Goal: Task Accomplishment & Management: Complete application form

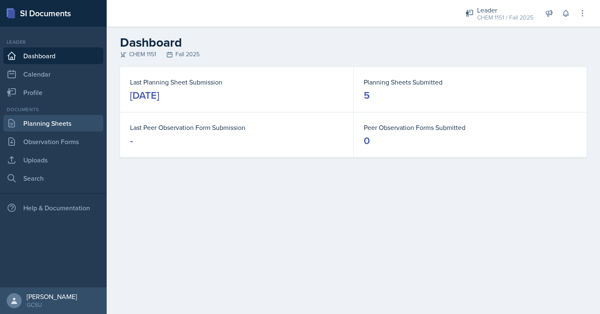
click at [72, 120] on link "Planning Sheets" at bounding box center [53, 123] width 100 height 17
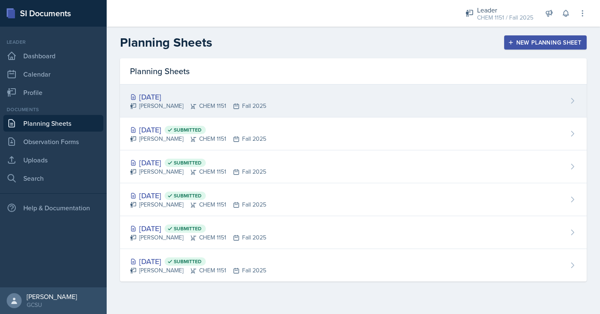
click at [407, 105] on div "[DATE] Odeya Atar CHEM 1151 Fall 2025" at bounding box center [353, 101] width 467 height 33
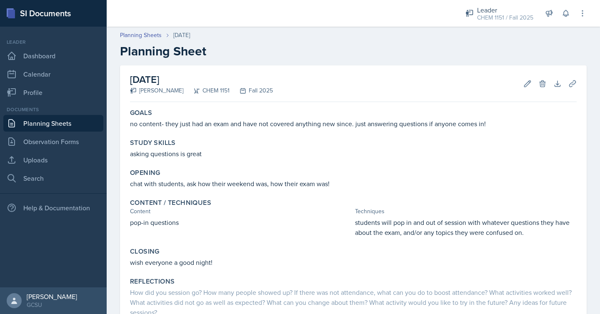
scroll to position [63, 0]
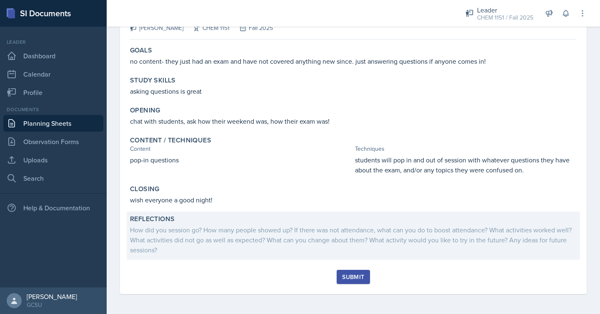
click at [345, 242] on div "How did you session go? How many people showed up? If there was not attendance,…" at bounding box center [353, 240] width 447 height 30
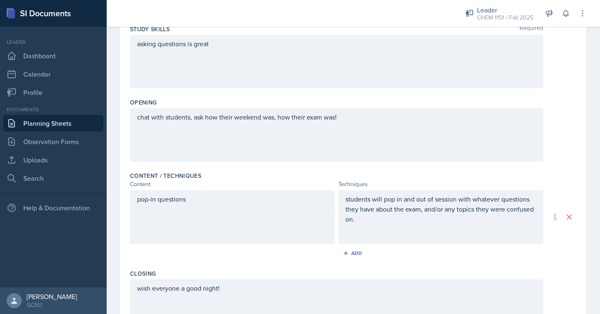
scroll to position [251, 0]
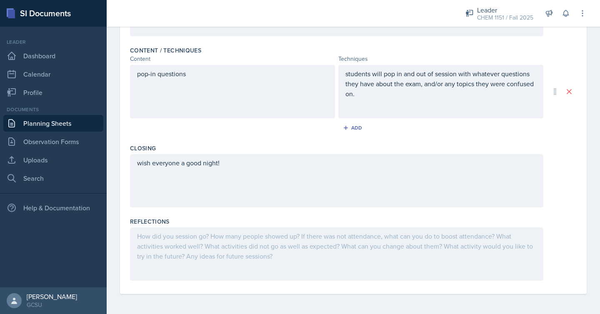
click at [297, 265] on div at bounding box center [336, 254] width 413 height 53
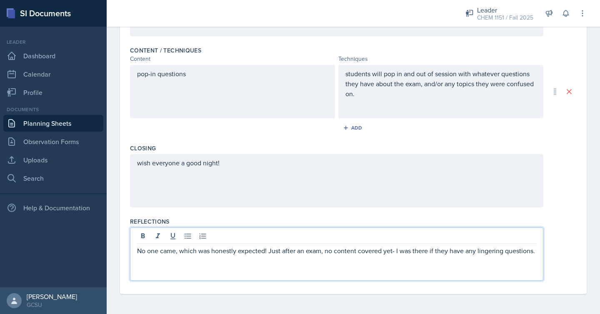
click at [454, 250] on p "No one came, which was honestly expected! Just after an exam, no content covere…" at bounding box center [336, 251] width 399 height 10
click at [535, 251] on p "No one came, which was honestly expected! Just after an exam, no content covere…" at bounding box center [336, 251] width 399 height 10
drag, startPoint x: 293, startPoint y: 263, endPoint x: 187, endPoint y: 261, distance: 106.3
click at [187, 261] on p "No one came, which was honestly expected! Just after an exam, no content covere…" at bounding box center [336, 256] width 399 height 20
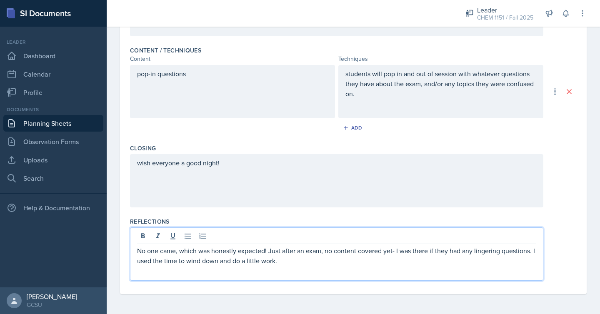
scroll to position [0, 0]
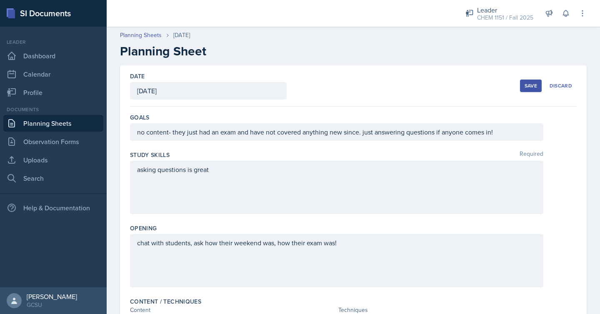
click at [528, 89] on button "Save" at bounding box center [531, 86] width 22 height 13
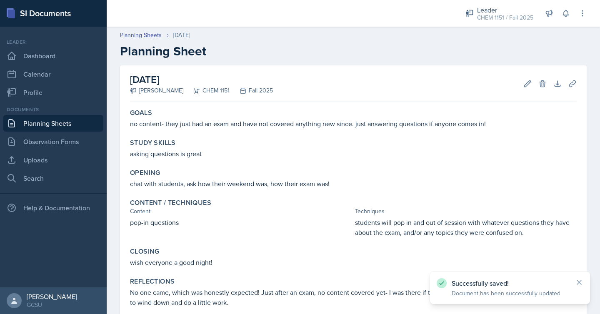
click at [79, 128] on link "Planning Sheets" at bounding box center [53, 123] width 100 height 17
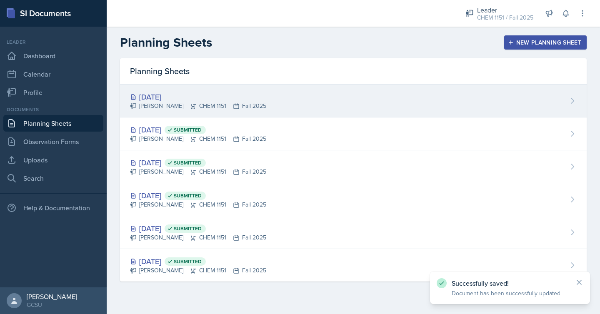
click at [439, 115] on div "[DATE] Odeya Atar CHEM 1151 Fall 2025" at bounding box center [353, 101] width 467 height 33
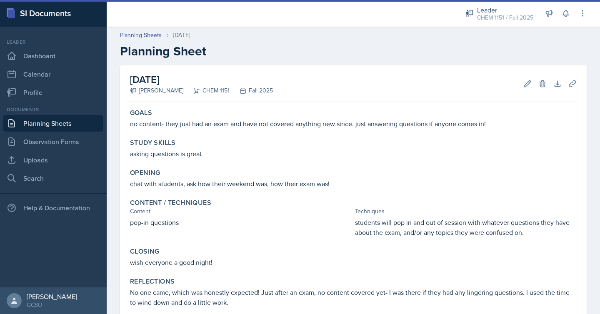
scroll to position [51, 0]
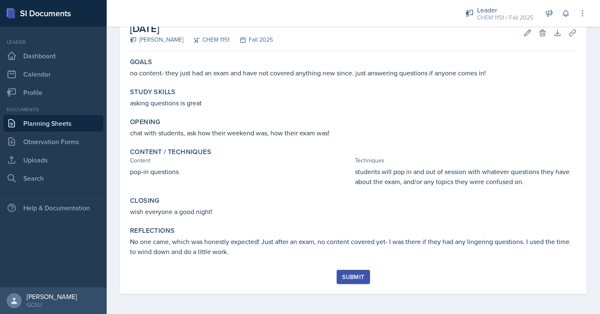
click at [350, 274] on div "Submit" at bounding box center [353, 277] width 22 height 7
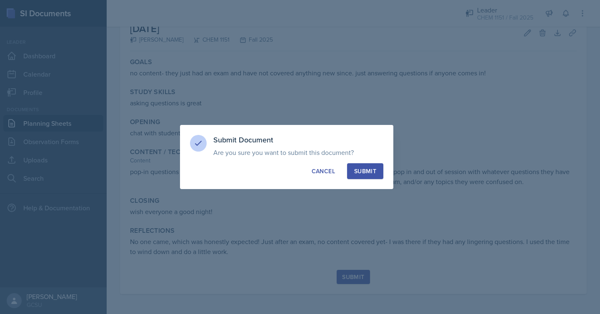
click at [364, 172] on div "Submit" at bounding box center [365, 171] width 22 height 8
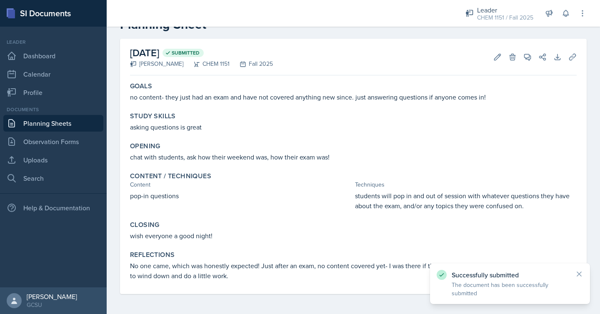
scroll to position [0, 0]
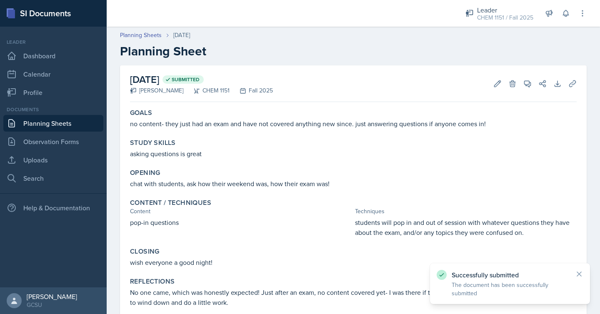
click at [88, 118] on link "Planning Sheets" at bounding box center [53, 123] width 100 height 17
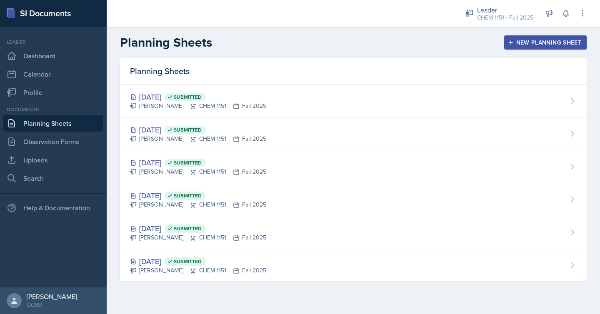
click at [549, 47] on button "New Planning Sheet" at bounding box center [545, 42] width 83 height 14
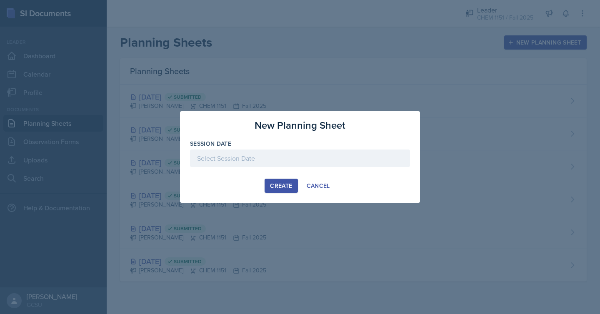
click at [281, 185] on div "Create" at bounding box center [281, 186] width 22 height 7
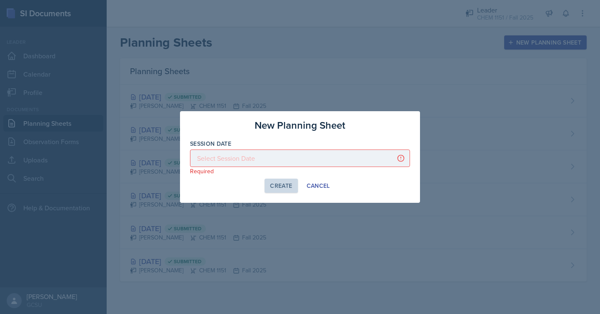
click at [290, 156] on div at bounding box center [300, 159] width 220 height 18
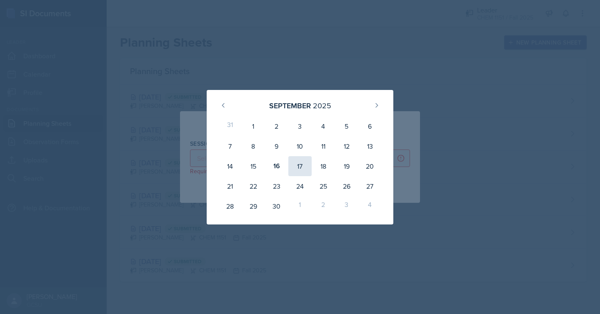
click at [306, 163] on div "17" at bounding box center [299, 166] width 23 height 20
type input "[DATE]"
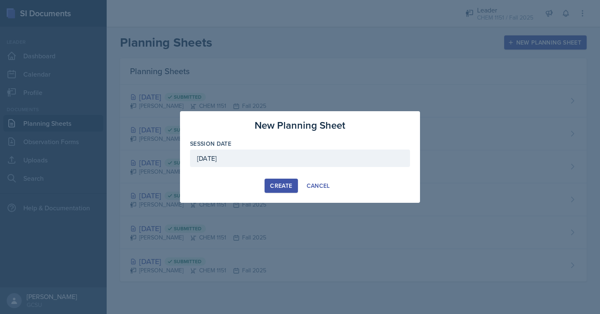
click at [279, 188] on div "Create" at bounding box center [281, 186] width 22 height 7
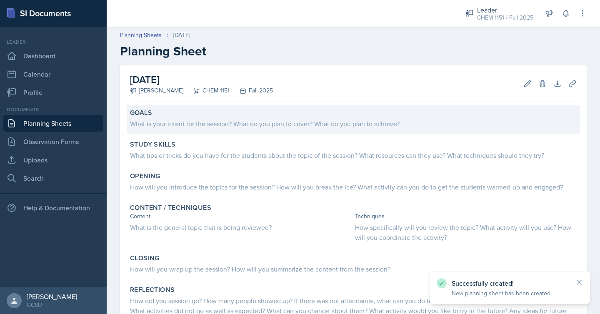
click at [277, 129] on div "Goals What is your intent for the session? What do you plan to cover? What do y…" at bounding box center [353, 119] width 453 height 28
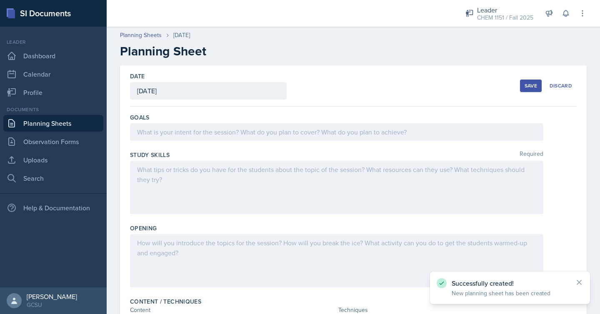
click at [275, 129] on div at bounding box center [336, 132] width 413 height 18
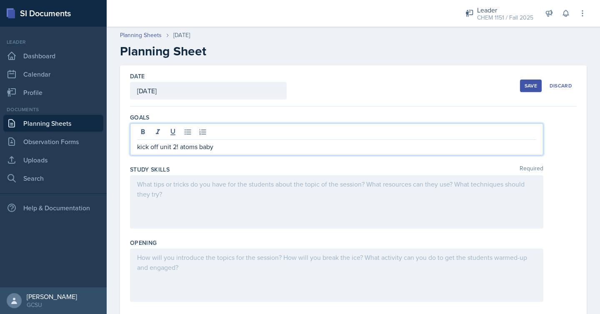
click at [277, 183] on div at bounding box center [336, 201] width 413 height 53
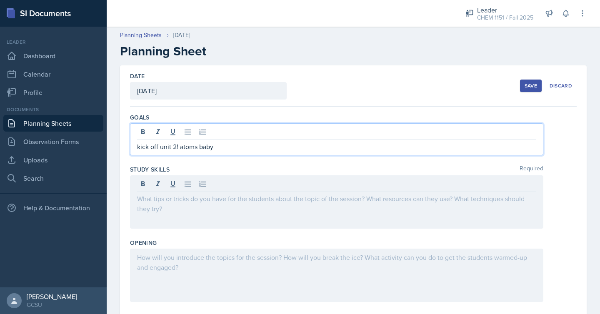
click at [229, 133] on div "kick off unit 2! atoms baby" at bounding box center [336, 139] width 413 height 32
click at [229, 133] on div at bounding box center [336, 133] width 399 height 14
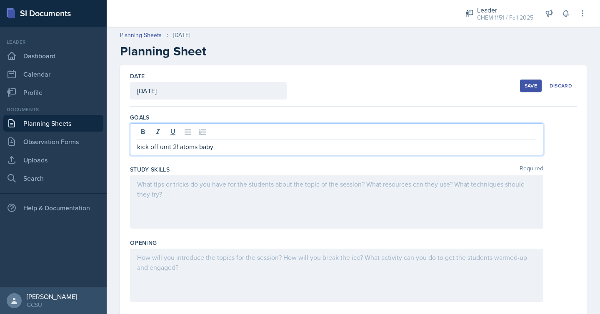
click at [218, 147] on p "kick off unit 2! atoms baby" at bounding box center [336, 147] width 399 height 10
click at [206, 216] on div at bounding box center [336, 201] width 413 height 53
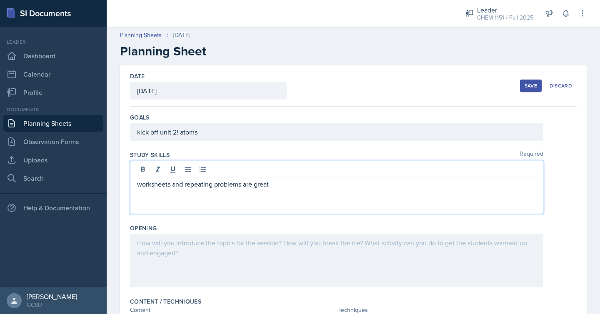
click at [213, 261] on div at bounding box center [336, 260] width 413 height 53
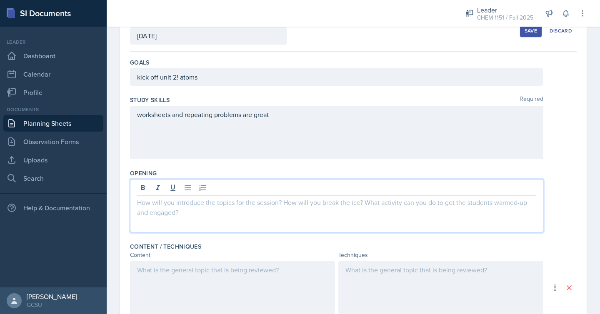
scroll to position [57, 0]
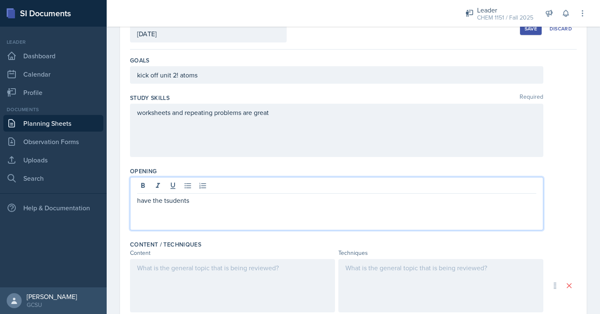
drag, startPoint x: 194, startPoint y: 203, endPoint x: 165, endPoint y: 204, distance: 28.8
click at [165, 204] on p "have the tsudents" at bounding box center [336, 200] width 399 height 10
drag, startPoint x: 336, startPoint y: 204, endPoint x: 204, endPoint y: 199, distance: 132.2
click at [204, 199] on p "have the students label a few element squares with proton" at bounding box center [336, 200] width 399 height 10
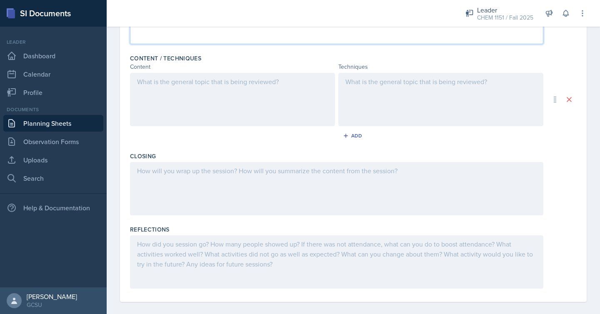
scroll to position [251, 0]
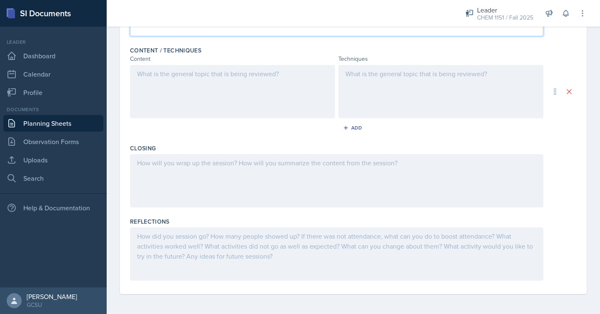
click at [222, 174] on div at bounding box center [336, 180] width 413 height 53
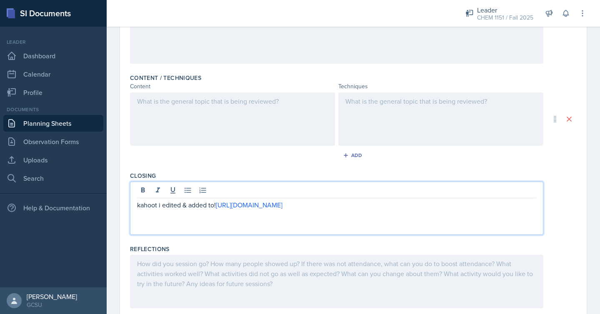
scroll to position [221, 0]
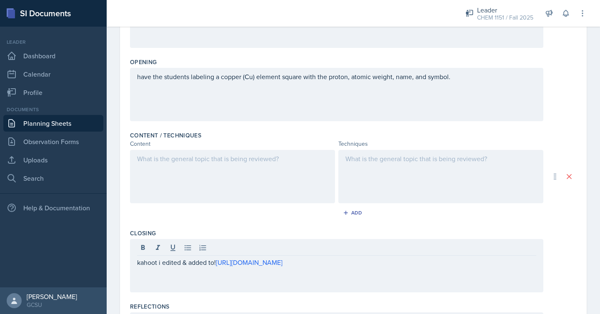
click at [269, 177] on div at bounding box center [232, 176] width 205 height 53
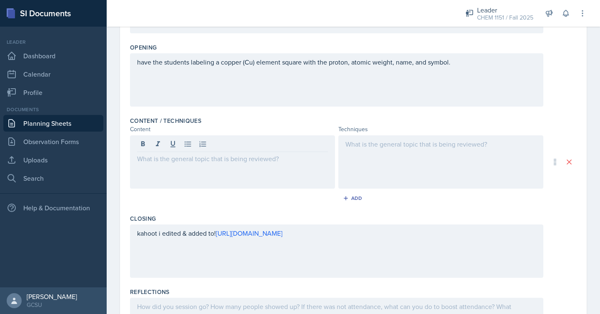
click at [269, 177] on div at bounding box center [232, 161] width 205 height 53
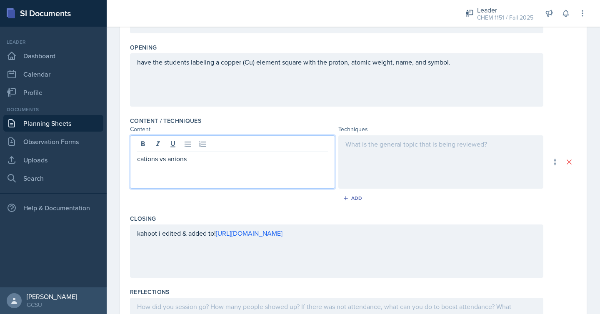
click at [403, 163] on div at bounding box center [440, 161] width 205 height 53
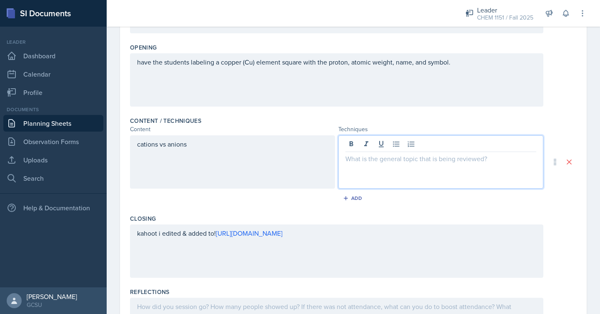
scroll to position [195, 0]
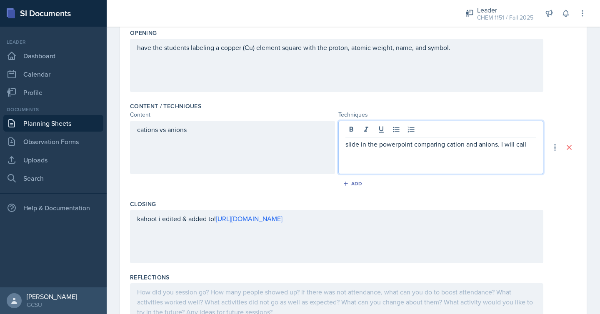
click at [349, 145] on p "slide in the powerpoint comparing cation and anions. I will call" at bounding box center [440, 144] width 191 height 10
click at [516, 145] on p "Slide in the powerpoint comparing cation and anions. I will call" at bounding box center [440, 144] width 191 height 10
click at [536, 145] on p "Slide in the powerpoint comparing cation and anions. I will call" at bounding box center [440, 144] width 191 height 10
click at [352, 157] on p "Slide in the powerpoint comparing cation and anions. I will call on the student…" at bounding box center [440, 154] width 191 height 30
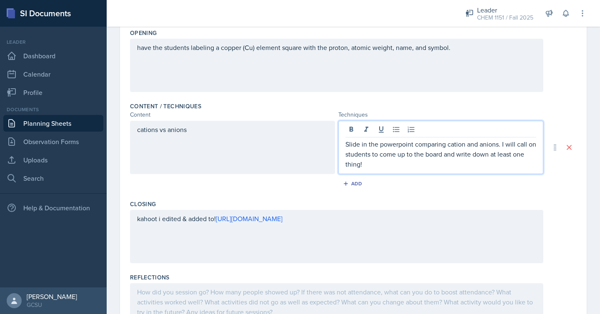
click at [370, 156] on p "Slide in the powerpoint comparing cation and anions. I will call on students to…" at bounding box center [440, 154] width 191 height 30
click at [403, 167] on p "Slide in the powerpoint comparing cation and anions. I will call on student vol…" at bounding box center [440, 154] width 191 height 30
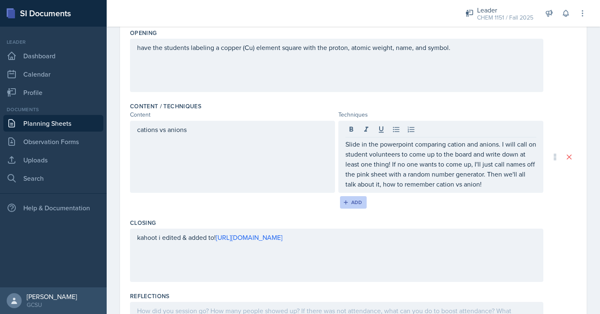
click at [362, 199] on button "Add" at bounding box center [353, 202] width 27 height 13
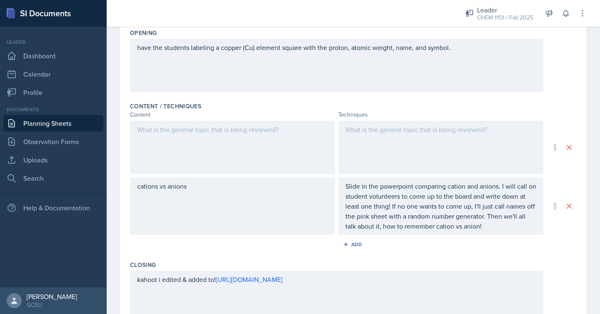
click at [275, 162] on div at bounding box center [232, 147] width 205 height 53
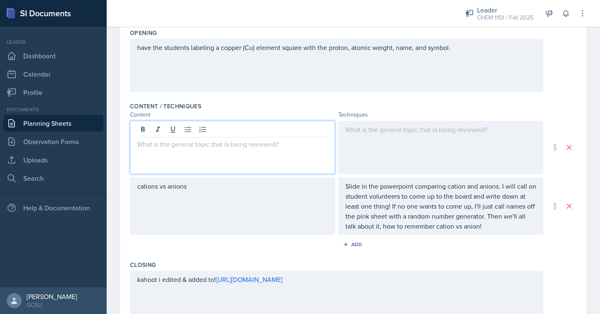
scroll to position [210, 0]
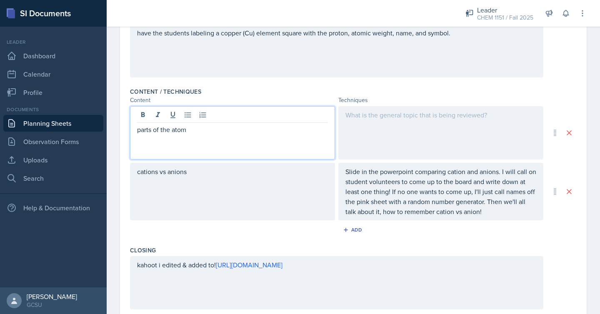
click at [421, 131] on div at bounding box center [440, 132] width 205 height 53
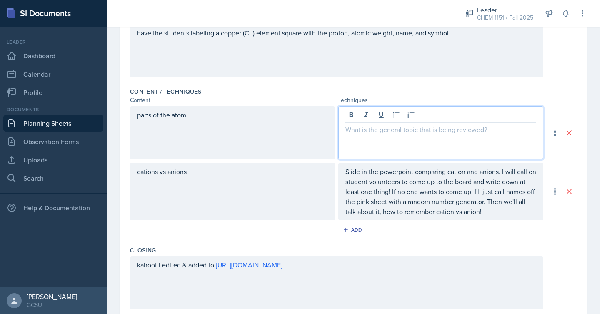
scroll to position [225, 0]
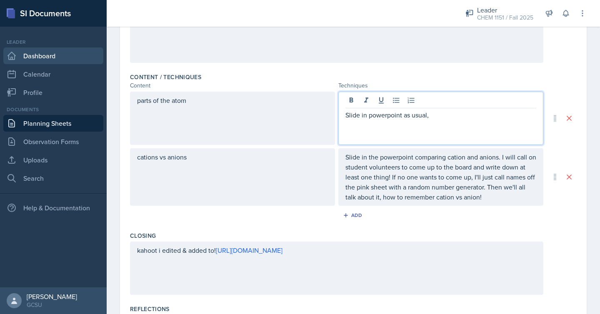
click at [29, 53] on link "Dashboard" at bounding box center [53, 56] width 100 height 17
drag, startPoint x: 440, startPoint y: 103, endPoint x: 444, endPoint y: 116, distance: 13.5
click at [444, 116] on p "Slide in powerpoint as usual," at bounding box center [440, 115] width 191 height 10
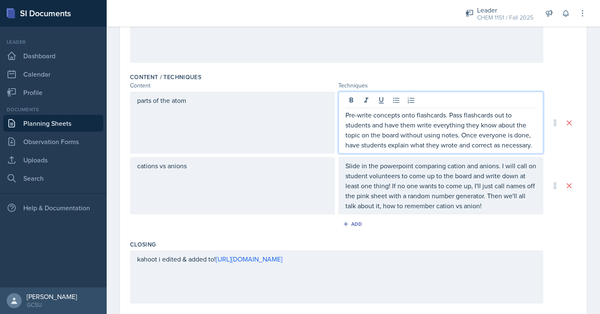
click at [209, 125] on div "parts of the atom" at bounding box center [232, 123] width 205 height 62
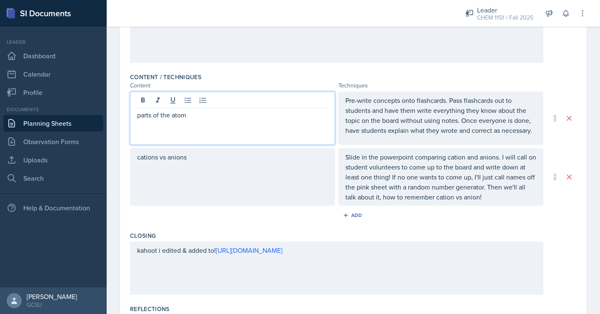
scroll to position [239, 0]
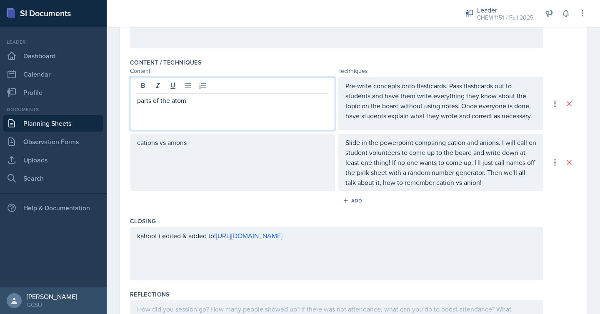
click at [209, 125] on div "parts of the atom" at bounding box center [232, 103] width 205 height 53
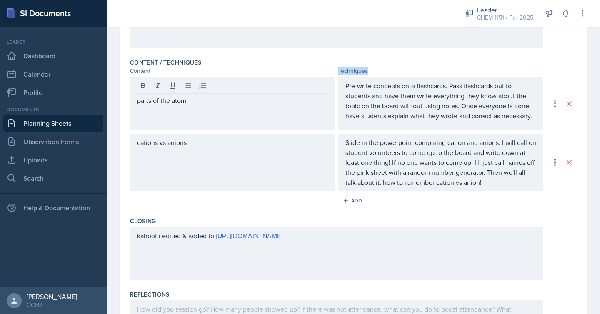
click at [209, 125] on div "parts of the atom" at bounding box center [232, 103] width 205 height 53
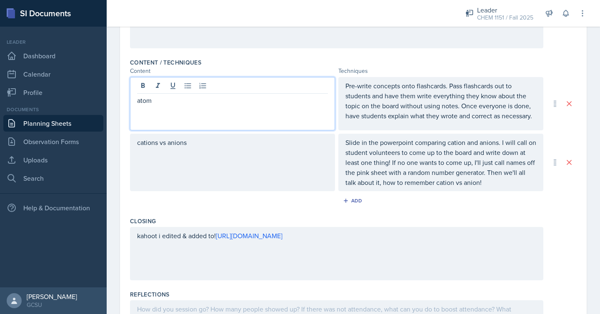
drag, startPoint x: 158, startPoint y: 100, endPoint x: 108, endPoint y: 100, distance: 49.6
click at [108, 100] on div "Date [DATE] [DATE] 31 1 2 3 4 5 6 7 8 9 10 11 12 13 14 15 16 17 18 19 20 21 22 …" at bounding box center [353, 106] width 493 height 561
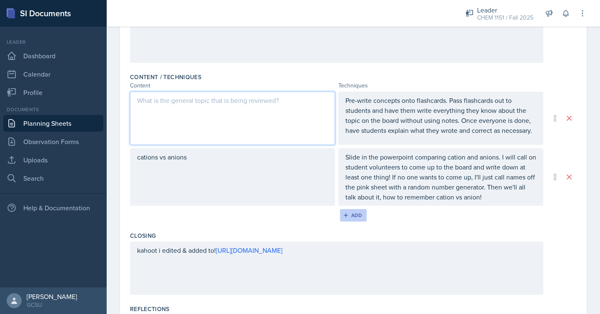
click at [361, 216] on div "Add" at bounding box center [354, 215] width 18 height 7
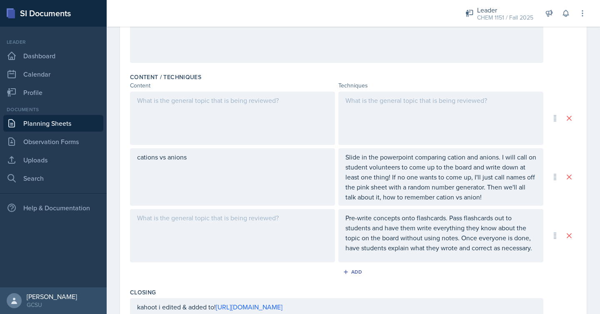
click at [300, 122] on div at bounding box center [232, 118] width 205 height 53
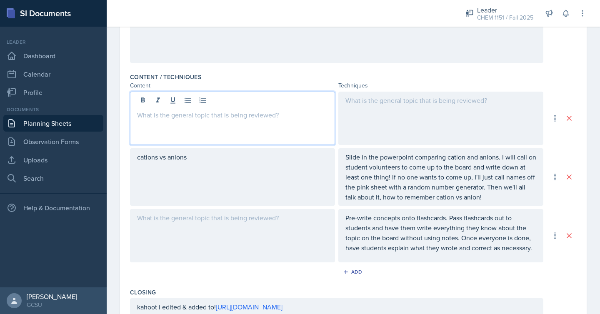
scroll to position [239, 0]
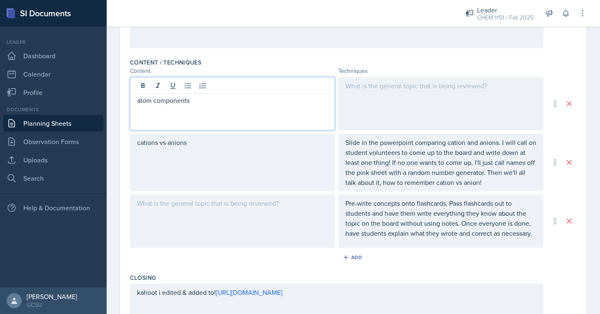
click at [243, 215] on div at bounding box center [232, 221] width 205 height 53
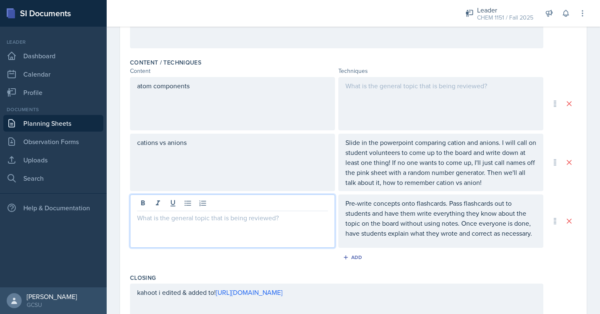
scroll to position [254, 0]
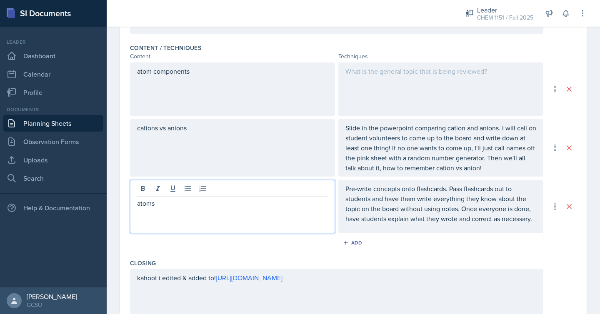
click at [381, 210] on p "Pre-write concepts onto flashcards. Pass flashcards out to students and have th…" at bounding box center [440, 204] width 191 height 40
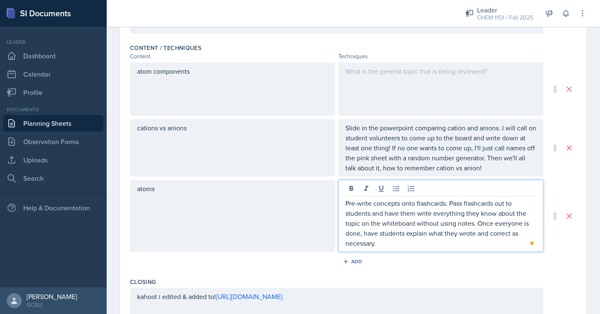
click at [391, 245] on p "Pre-write concepts onto flashcards. Pass flashcards out to students and have th…" at bounding box center [440, 223] width 191 height 50
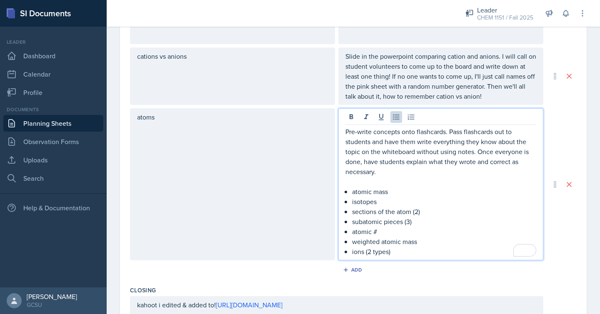
scroll to position [326, 0]
click at [399, 193] on p "atomic mass" at bounding box center [444, 191] width 184 height 10
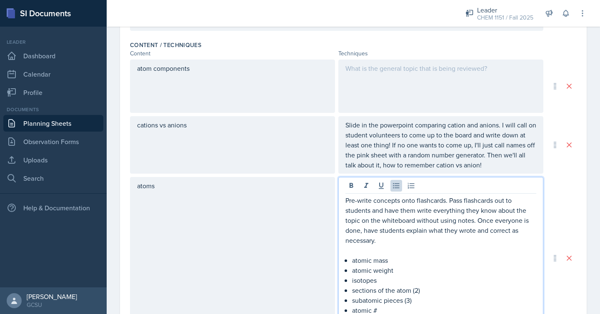
click at [384, 101] on div at bounding box center [440, 86] width 205 height 53
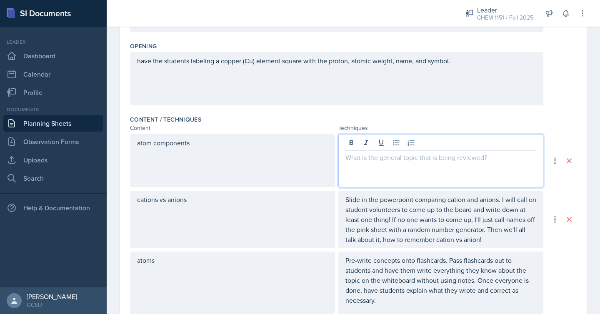
scroll to position [188, 0]
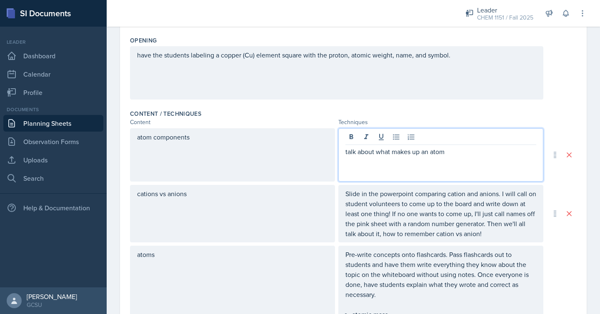
click at [347, 151] on p "talk about what makes up an atom" at bounding box center [440, 152] width 191 height 10
click at [458, 152] on p "Talk about what makes up an atom" at bounding box center [440, 152] width 191 height 10
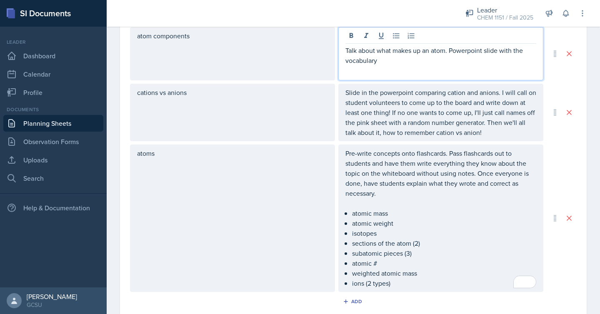
click at [402, 193] on p "Pre-write concepts onto flashcards. Pass flashcards out to students and have th…" at bounding box center [440, 173] width 191 height 50
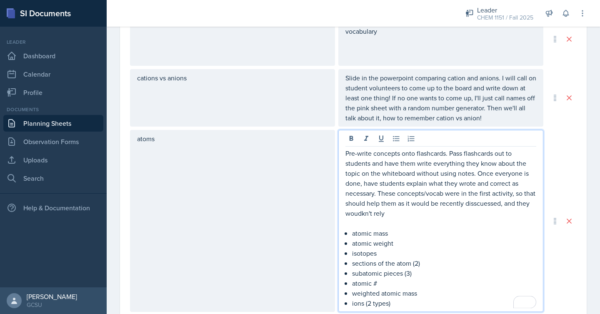
click at [534, 206] on p "Pre-write concepts onto flashcards. Pass flashcards out to students and have th…" at bounding box center [440, 183] width 191 height 70
click at [382, 212] on p "Pre-write concepts onto flashcards. Pass flashcards out to students and have th…" at bounding box center [440, 183] width 191 height 70
click at [407, 213] on p "Pre-write concepts onto flashcards. Pass flashcards out to students and have th…" at bounding box center [440, 183] width 191 height 70
click at [482, 209] on p "Pre-write concepts onto flashcards. Pass flashcards out to students and have th…" at bounding box center [440, 183] width 191 height 70
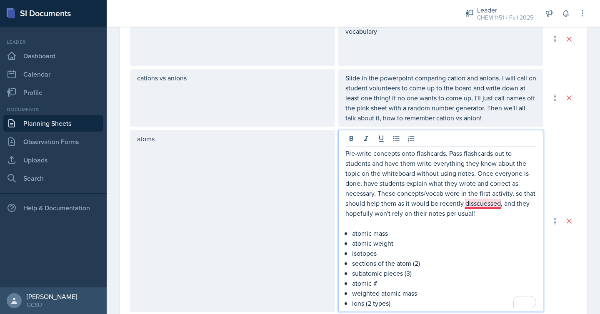
click at [484, 202] on p "Pre-write concepts onto flashcards. Pass flashcards out to students and have th…" at bounding box center [440, 183] width 191 height 70
click at [476, 224] on p "To enrich screen reader interactions, please activate Accessibility in Grammarl…" at bounding box center [440, 223] width 191 height 10
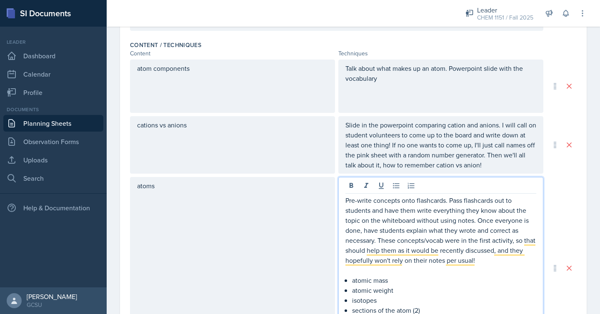
scroll to position [253, 0]
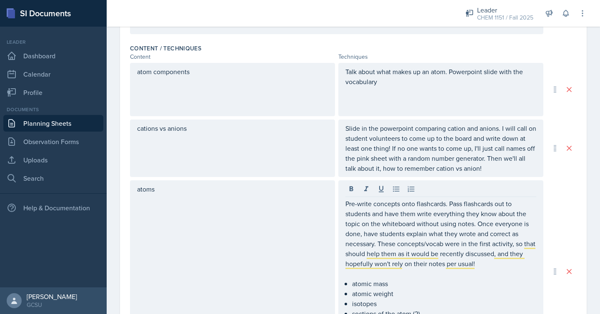
click at [472, 87] on div "Talk about what makes up an atom. Powerpoint slide with the vocabulary" at bounding box center [440, 89] width 205 height 53
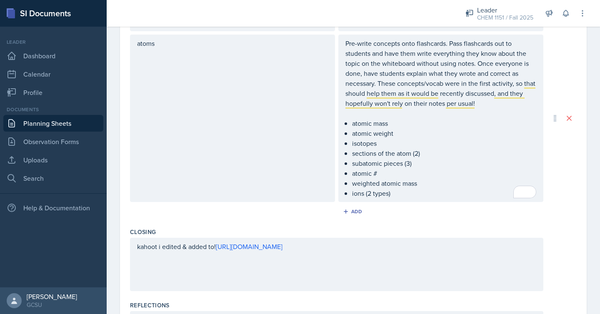
scroll to position [410, 0]
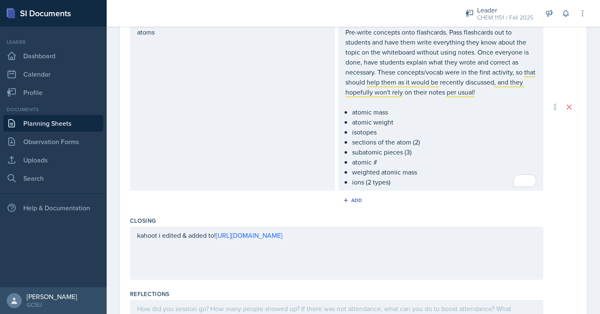
click at [482, 240] on div "kahoot i edited & added to! [URL][DOMAIN_NAME]" at bounding box center [336, 253] width 413 height 53
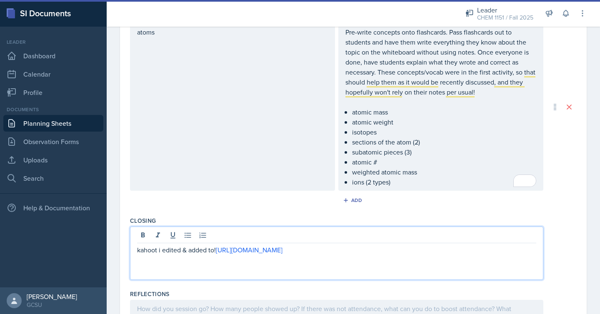
scroll to position [425, 0]
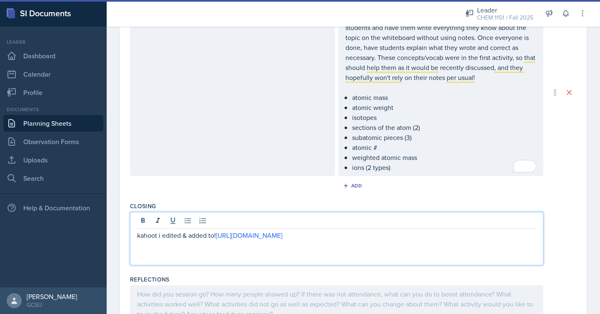
click at [482, 240] on div "kahoot i edited & added to! [URL][DOMAIN_NAME]" at bounding box center [336, 238] width 413 height 53
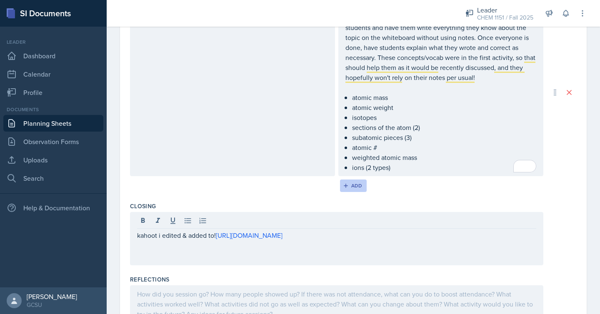
click at [355, 184] on div "Add" at bounding box center [354, 186] width 18 height 7
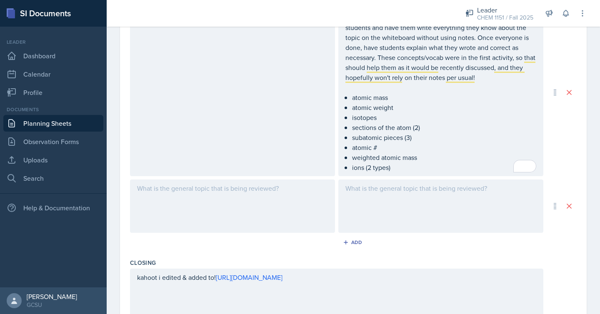
click at [262, 202] on div at bounding box center [232, 206] width 205 height 53
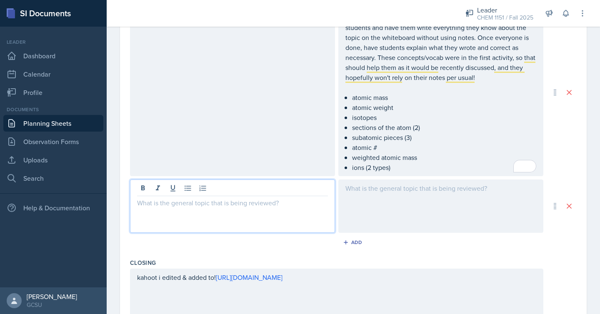
scroll to position [440, 0]
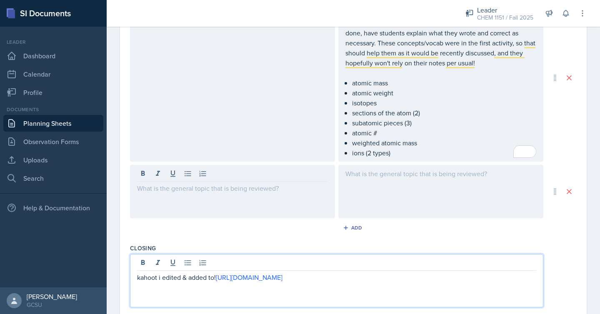
click at [194, 264] on div "kahoot i edited & added to! [URL][DOMAIN_NAME]" at bounding box center [336, 280] width 413 height 53
click at [194, 264] on div at bounding box center [336, 264] width 399 height 14
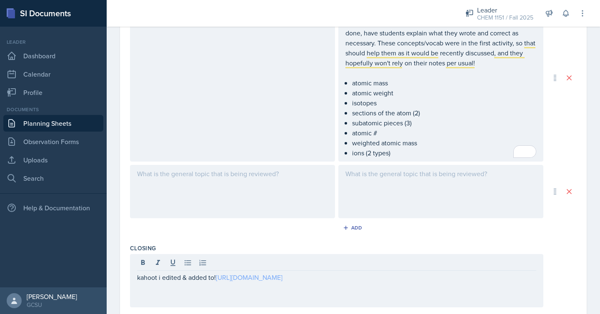
drag, startPoint x: 135, startPoint y: 279, endPoint x: 443, endPoint y: 275, distance: 308.4
click at [443, 275] on div "kahoot i edited & added to! [URL][DOMAIN_NAME]" at bounding box center [336, 280] width 413 height 53
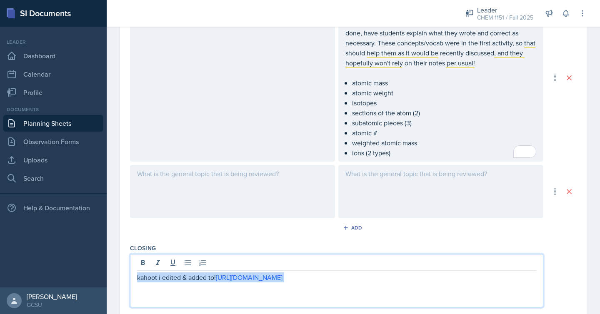
drag, startPoint x: 137, startPoint y: 277, endPoint x: 455, endPoint y: 288, distance: 318.6
click at [455, 288] on div "kahoot i edited & added to! [URL][DOMAIN_NAME]" at bounding box center [336, 280] width 413 height 53
copy p "kahoot i edited & added to! [URL][DOMAIN_NAME]"
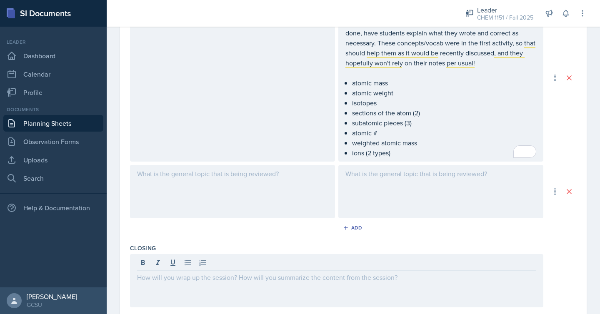
click at [286, 204] on div at bounding box center [232, 191] width 205 height 53
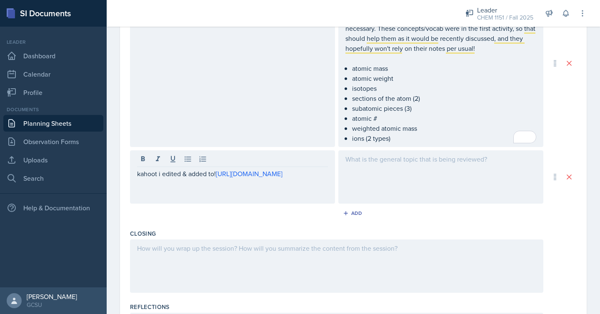
click at [422, 171] on div at bounding box center [440, 176] width 205 height 53
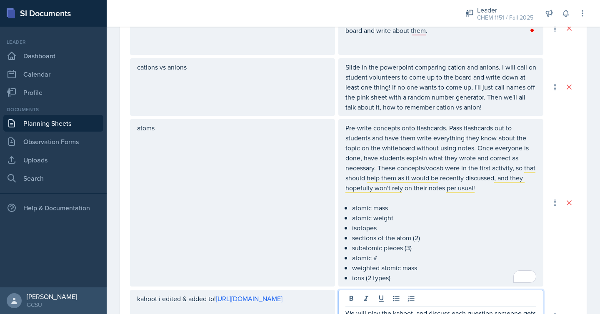
scroll to position [329, 0]
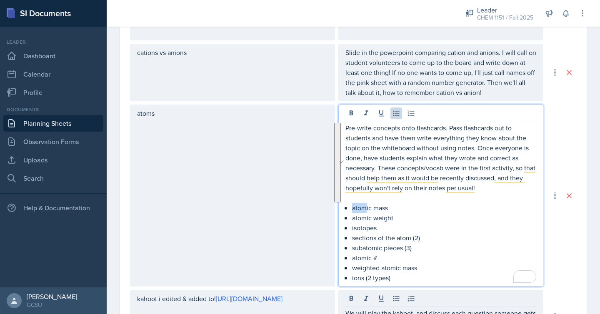
drag, startPoint x: 352, startPoint y: 208, endPoint x: 366, endPoint y: 209, distance: 14.3
click at [366, 210] on p "atomic mass" at bounding box center [444, 208] width 184 height 10
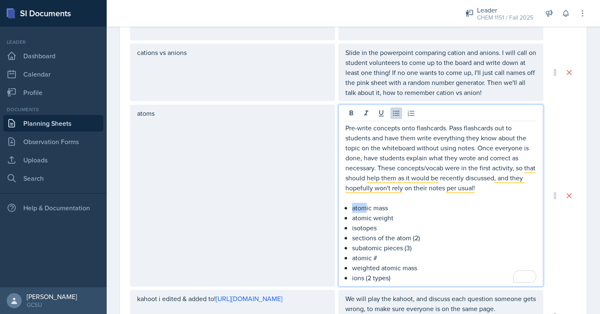
scroll to position [554, 0]
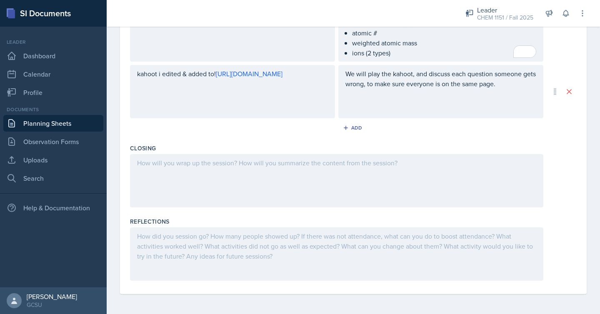
click at [223, 252] on div at bounding box center [336, 254] width 413 height 53
click at [255, 176] on div at bounding box center [336, 180] width 413 height 53
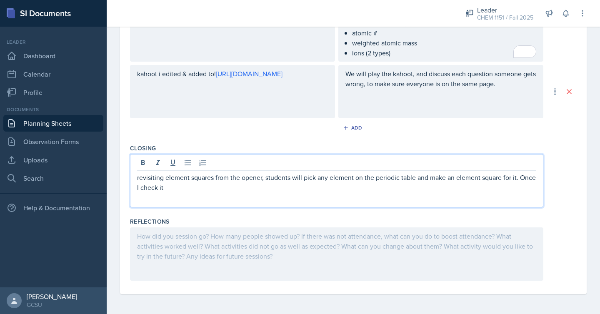
click at [261, 188] on p "revisiting element squares from the opener, students will pick any element on t…" at bounding box center [336, 183] width 399 height 20
click at [142, 178] on p "revisiting element squares from the opener, students will pick any element on t…" at bounding box center [336, 183] width 399 height 20
click at [249, 79] on p "kahoot i edited & added to! [URL][DOMAIN_NAME]" at bounding box center [232, 74] width 191 height 10
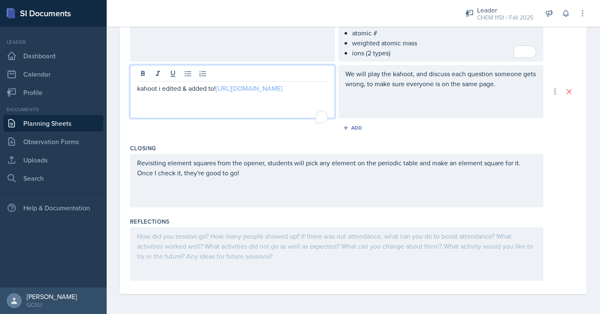
scroll to position [548, 0]
click at [239, 90] on link "[URL][DOMAIN_NAME]" at bounding box center [249, 88] width 67 height 9
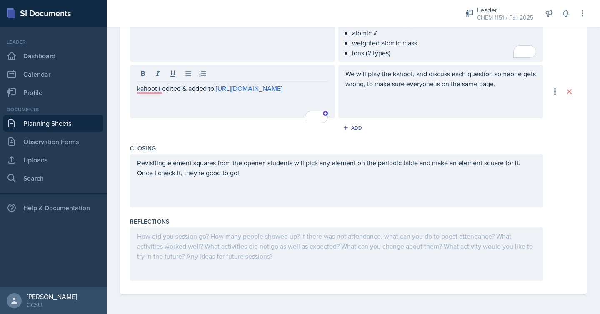
click at [217, 134] on div "Add" at bounding box center [353, 130] width 447 height 16
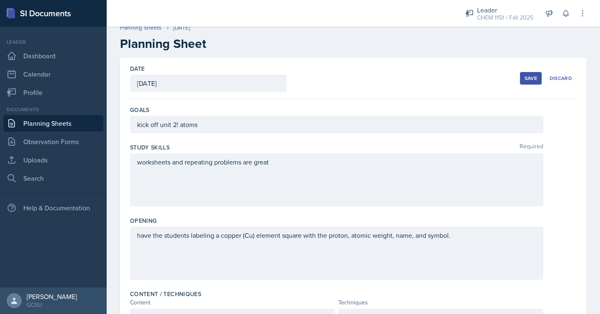
scroll to position [0, 0]
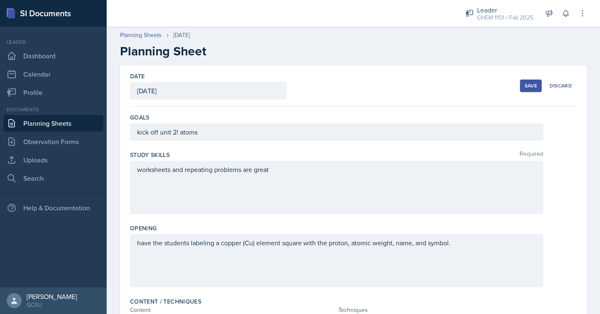
click at [293, 170] on div "worksheets and repeating problems are great" at bounding box center [336, 187] width 413 height 53
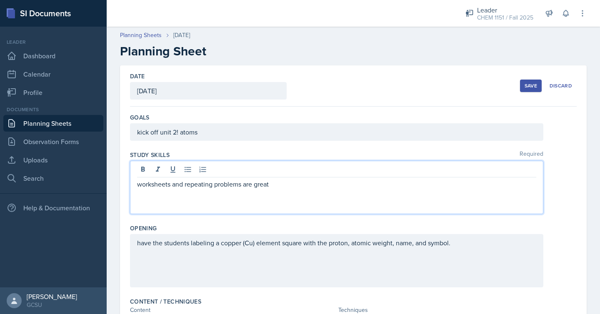
click at [141, 182] on p "worksheets and repeating problems are great" at bounding box center [336, 184] width 399 height 10
click at [283, 182] on p "Worksheets and repeating problems are great" at bounding box center [336, 184] width 399 height 10
click at [300, 132] on div "kick off unit 2! atoms" at bounding box center [336, 132] width 413 height 18
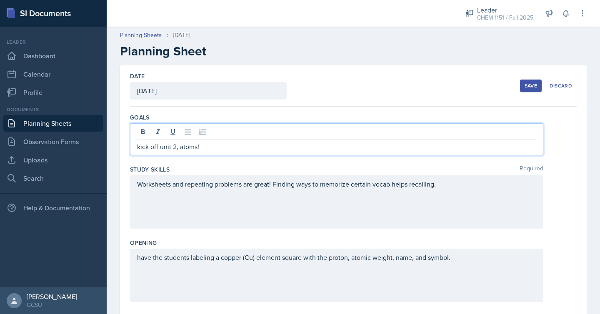
click at [141, 147] on p "kick off unit 2, atoms!" at bounding box center [336, 147] width 399 height 10
click at [228, 146] on p "Kick off unit 2, atoms!" at bounding box center [336, 147] width 399 height 10
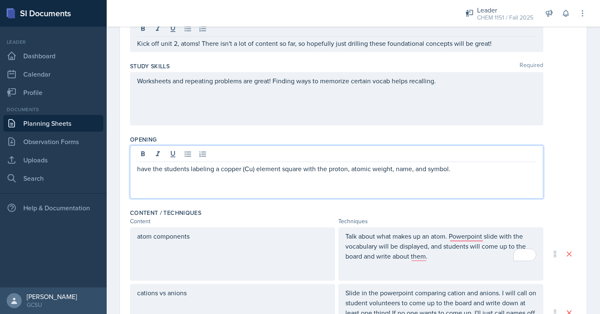
click at [141, 164] on p "have the students labeling a copper (Cu) element square with the proton, atomic…" at bounding box center [336, 169] width 399 height 10
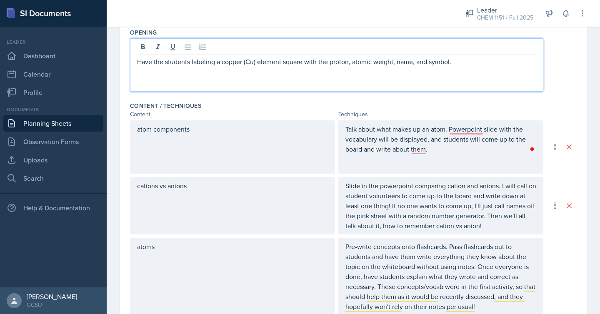
scroll to position [181, 0]
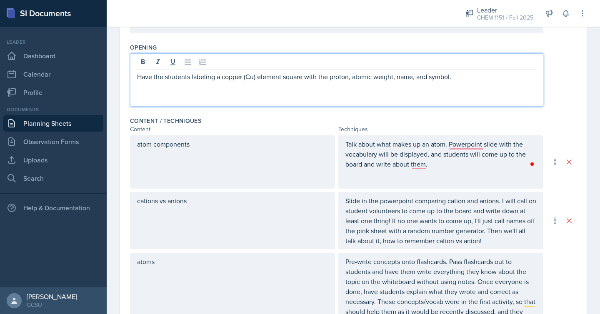
click at [347, 78] on p "Have the students labeling a copper (Cu) element square with the proton, atomic…" at bounding box center [336, 77] width 399 height 10
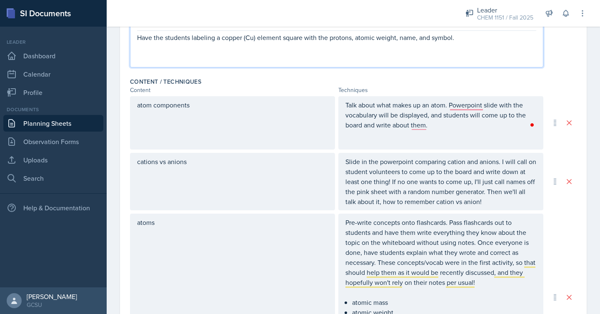
scroll to position [183, 0]
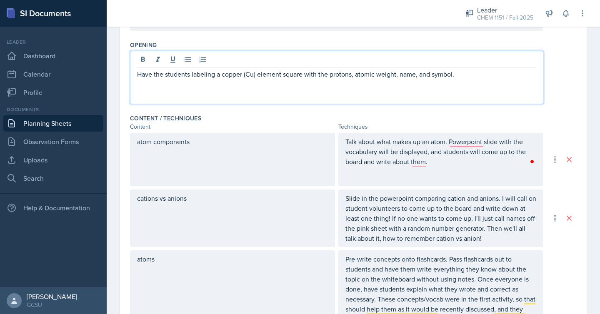
click at [330, 75] on p "Have the students labeling a copper (Cu) element square with the protons, atomi…" at bounding box center [336, 74] width 399 height 10
click at [340, 73] on p "Have the students labeling a copper (Cu) element square with the protons, atomi…" at bounding box center [336, 74] width 399 height 10
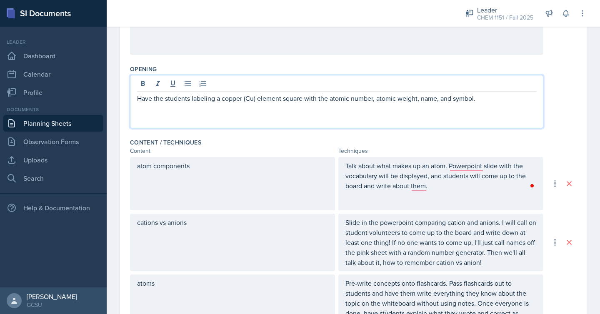
scroll to position [0, 0]
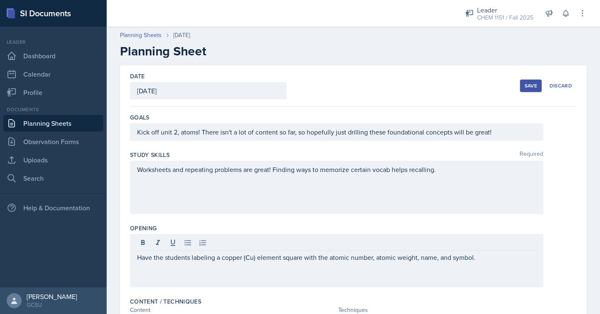
click at [535, 87] on div "Save" at bounding box center [531, 86] width 13 height 7
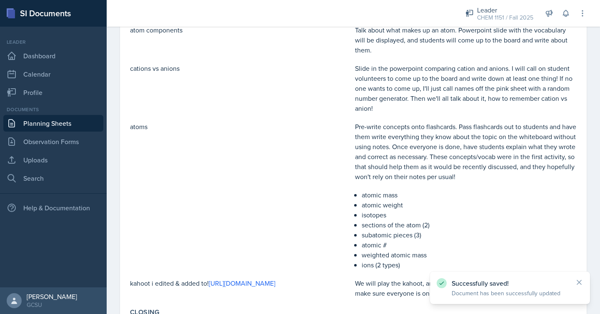
scroll to position [334, 0]
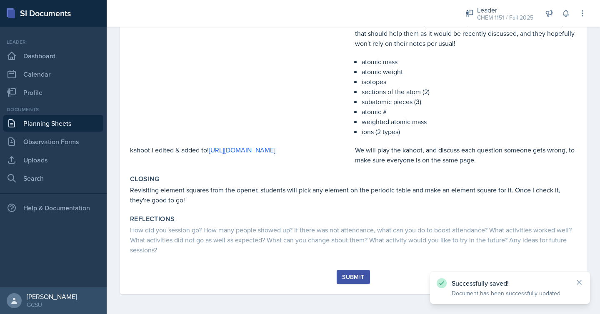
click at [347, 275] on div "Submit" at bounding box center [353, 277] width 22 height 7
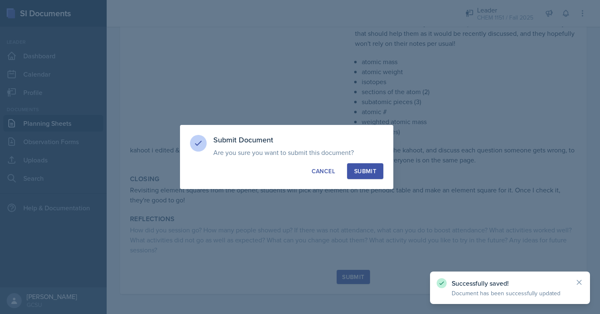
click at [371, 158] on div "Submit Document Are you sure you want to submit this document? This document wi…" at bounding box center [286, 157] width 213 height 64
click at [371, 171] on div "Submit" at bounding box center [365, 171] width 22 height 8
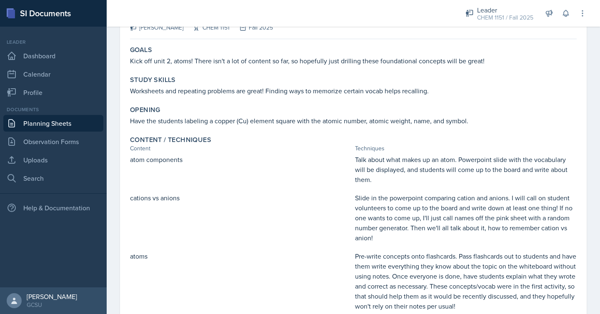
scroll to position [0, 0]
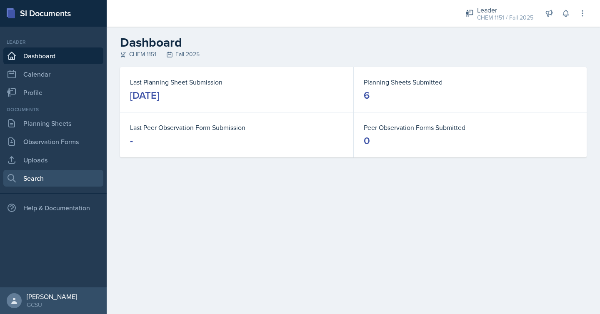
click at [47, 175] on link "Search" at bounding box center [53, 178] width 100 height 17
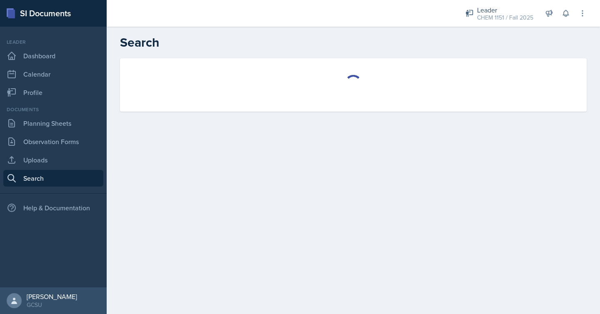
select select "all"
select select "1"
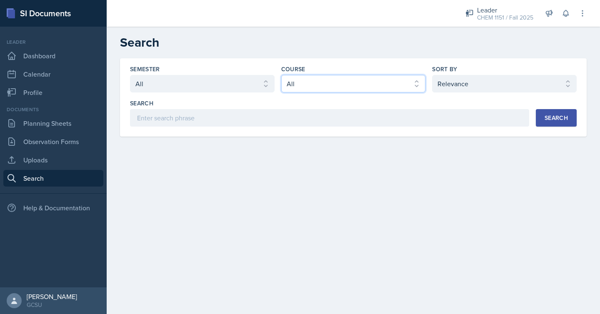
click at [309, 85] on select "Select course All ACCT 3101 ACCT 3102 ASTR 1000 BIOL 1100 BIOL 1107 BIOL 1108 B…" at bounding box center [353, 84] width 145 height 18
select select "7bd47903-3574-489d-8c9e-6ab34119391f"
click at [281, 75] on select "Select course All ACCT 3101 ACCT 3102 ASTR 1000 BIOL 1100 BIOL 1107 BIOL 1108 B…" at bounding box center [353, 84] width 145 height 18
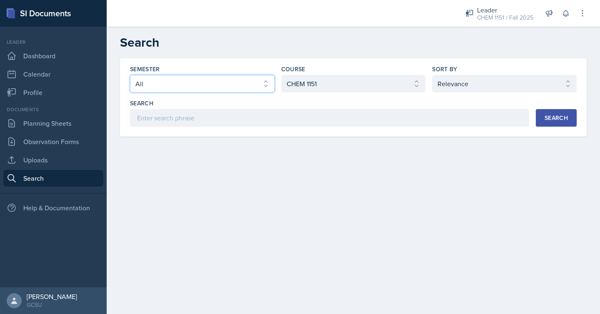
click at [265, 82] on select "Select semester All Fall 2025 Spring 2025 Fall 2024 Spring 2024 Fall 2023 Sprin…" at bounding box center [202, 84] width 145 height 18
select select "838c426c-7ba8-4b05-94c8-22f19dd4c5cc"
click at [130, 75] on select "Select semester All Fall 2025 Spring 2025 Fall 2024 Spring 2024 Fall 2023 Sprin…" at bounding box center [202, 84] width 145 height 18
click at [560, 126] on button "Search" at bounding box center [556, 118] width 41 height 18
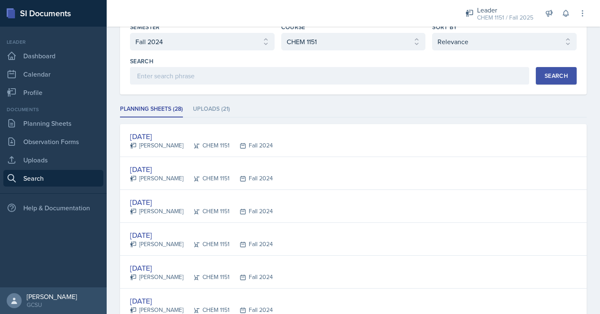
scroll to position [30, 0]
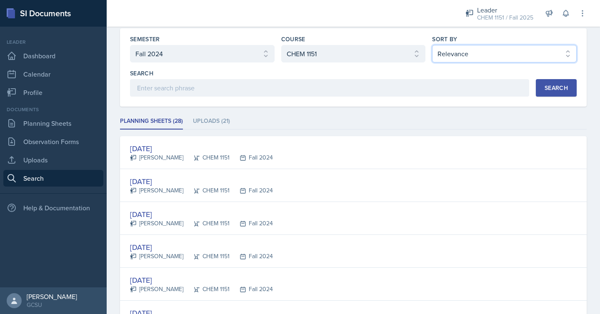
click at [478, 49] on select "Select sort by Relevance Document Date (Asc) Document Date (Desc)" at bounding box center [504, 54] width 145 height 18
select select "2"
click at [432, 45] on select "Select sort by Relevance Document Date (Asc) Document Date (Desc)" at bounding box center [504, 54] width 145 height 18
click at [549, 87] on div "Search" at bounding box center [556, 88] width 23 height 7
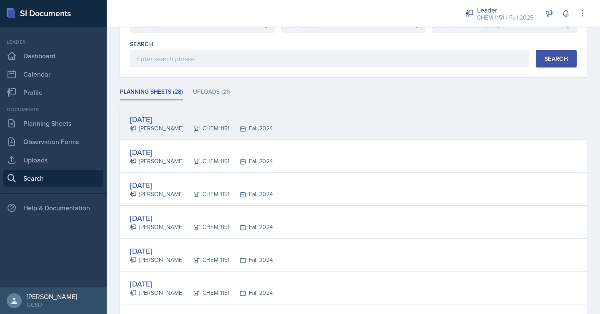
scroll to position [78, 0]
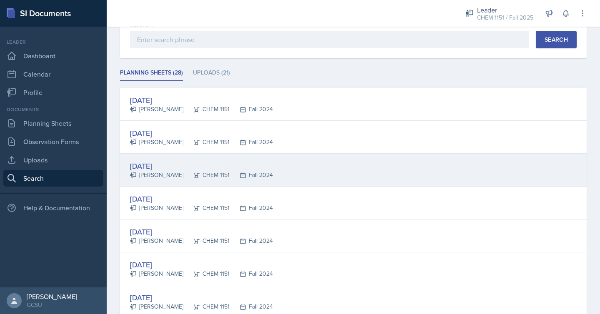
click at [325, 156] on div "Sep 3rd, 2024 Zephyr Clark CHEM 1151 Fall 2024" at bounding box center [353, 170] width 467 height 33
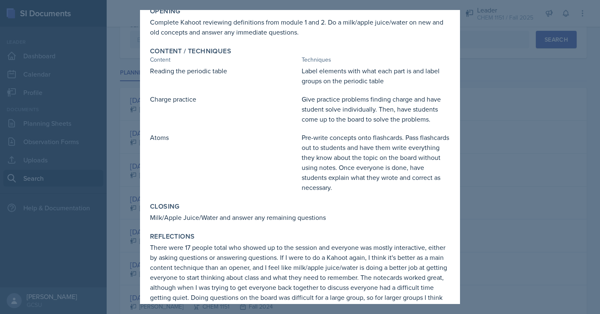
scroll to position [108, 0]
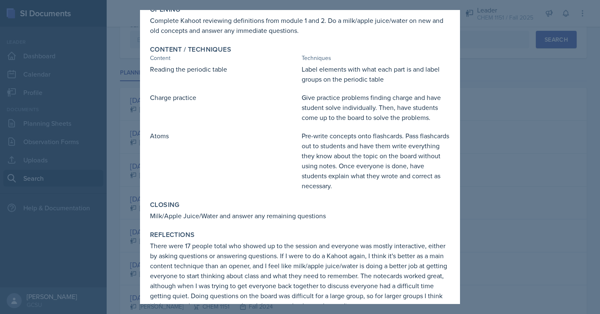
click at [133, 193] on div at bounding box center [300, 157] width 600 height 314
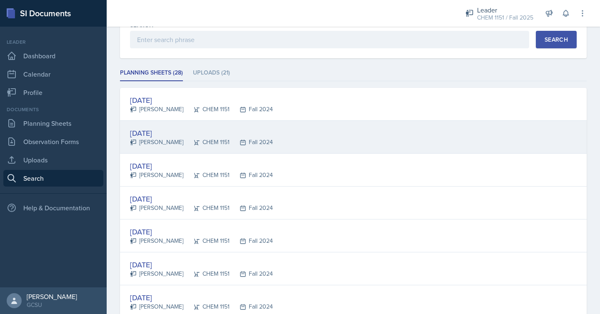
click at [170, 140] on div "Zephyr Clark" at bounding box center [156, 142] width 53 height 9
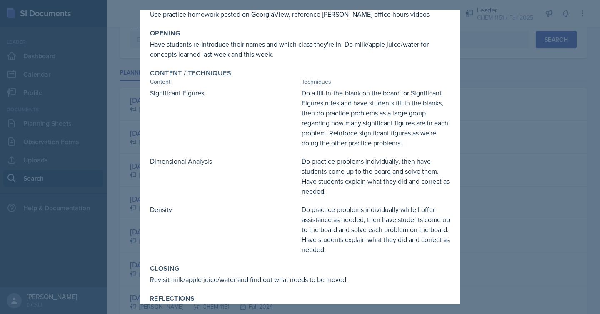
scroll to position [168, 0]
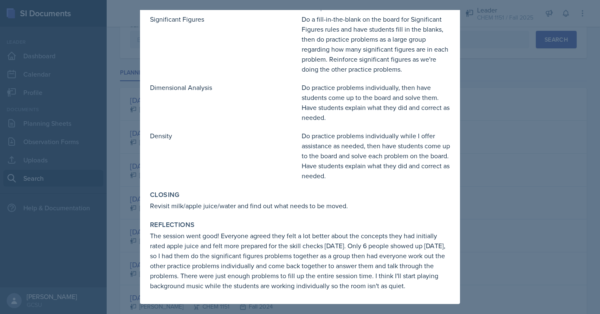
click at [119, 250] on div at bounding box center [300, 157] width 600 height 314
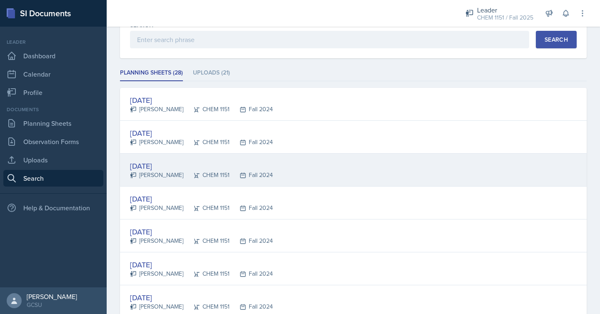
click at [210, 164] on div "Sep 3rd, 2024" at bounding box center [201, 165] width 143 height 11
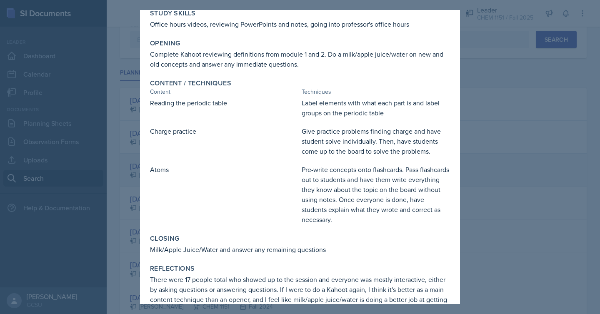
scroll to position [0, 0]
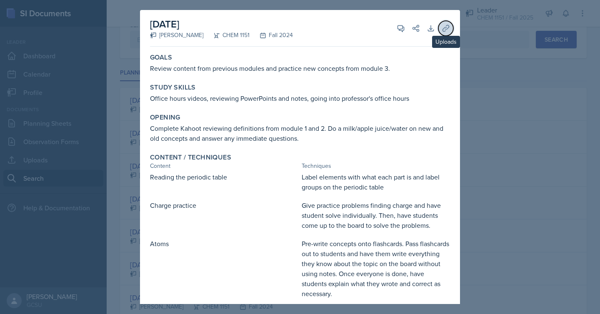
click at [449, 25] on icon at bounding box center [446, 28] width 8 height 8
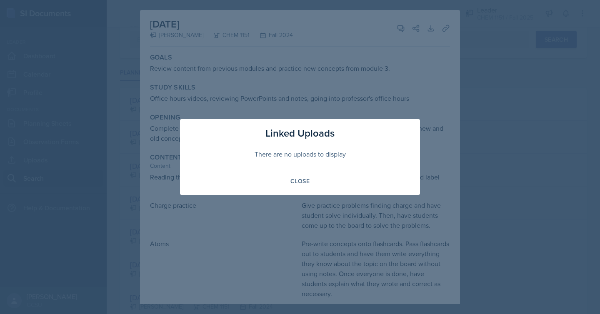
click at [432, 42] on div at bounding box center [300, 157] width 600 height 314
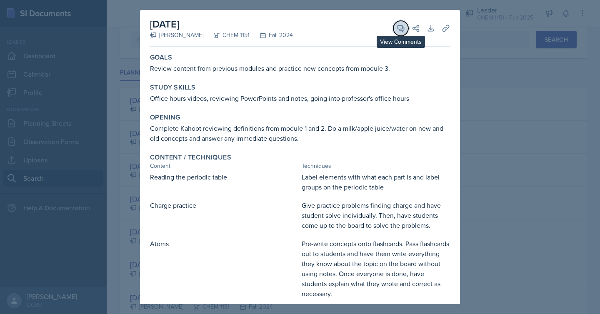
click at [399, 29] on icon at bounding box center [401, 28] width 6 height 6
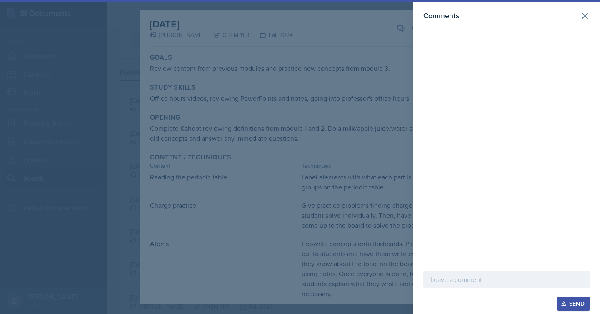
click at [399, 29] on div at bounding box center [300, 157] width 600 height 314
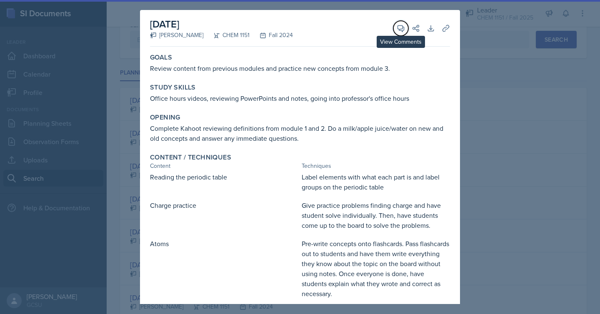
click at [399, 29] on icon at bounding box center [401, 28] width 6 height 6
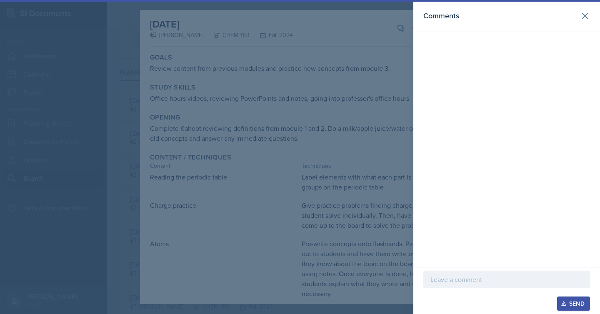
click at [399, 29] on div at bounding box center [300, 157] width 600 height 314
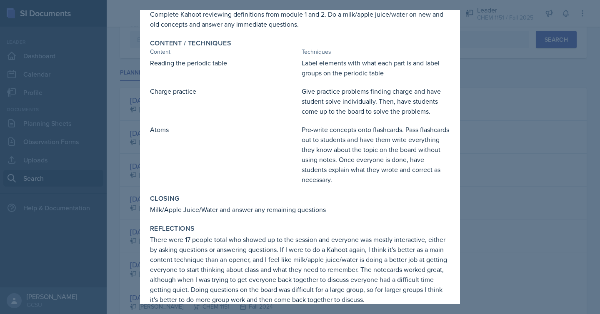
scroll to position [121, 0]
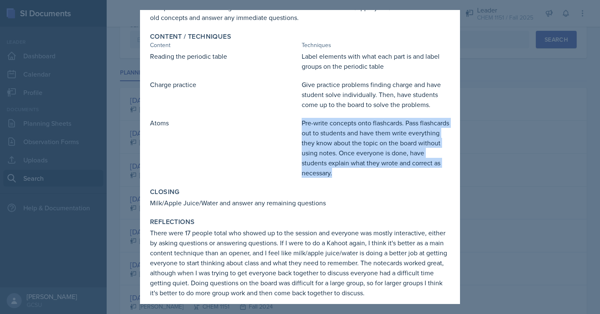
drag, startPoint x: 302, startPoint y: 123, endPoint x: 338, endPoint y: 178, distance: 66.1
click at [338, 178] on div "Content / Techniques Content Techniques Reading the periodic table Label elemen…" at bounding box center [300, 105] width 307 height 152
copy p "Pre-write concepts onto flashcards. Pass flashcards out to students and have th…"
